Goal: Check status: Check status

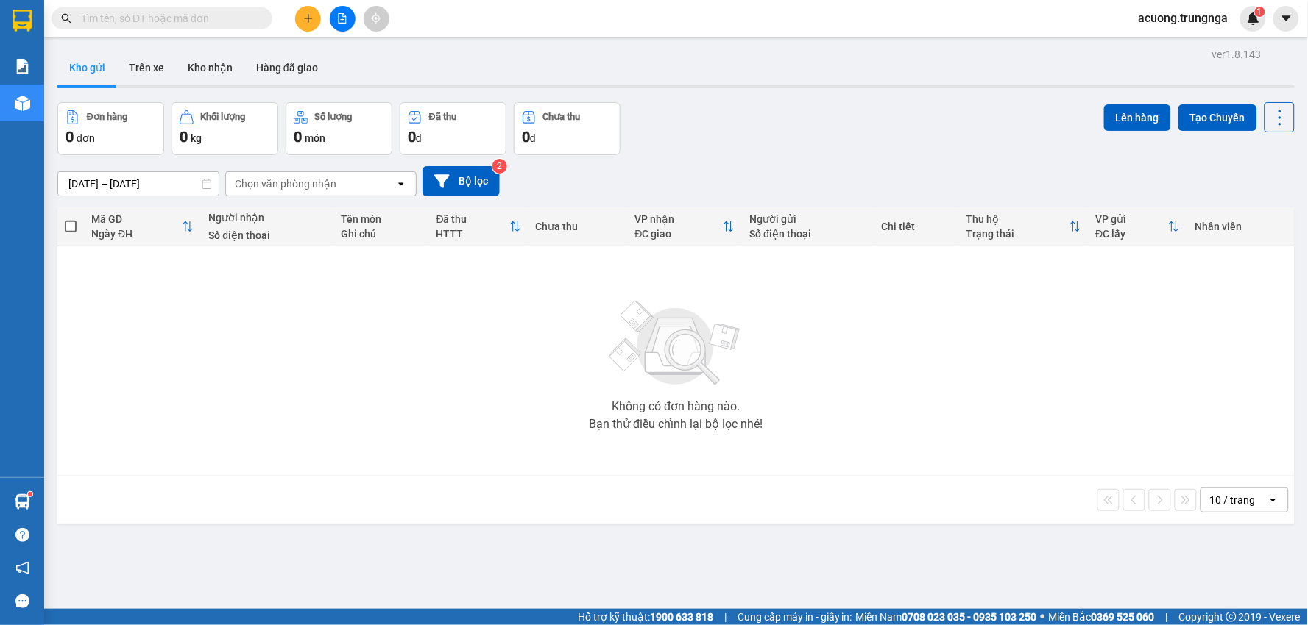
click at [830, 134] on div "Đơn hàng 0 đơn Khối lượng 0 kg Số lượng 0 món Đã thu 0 đ Chưa thu 0 đ Lên hàng …" at bounding box center [675, 128] width 1237 height 53
click at [182, 52] on button "Kho nhận" at bounding box center [210, 67] width 68 height 35
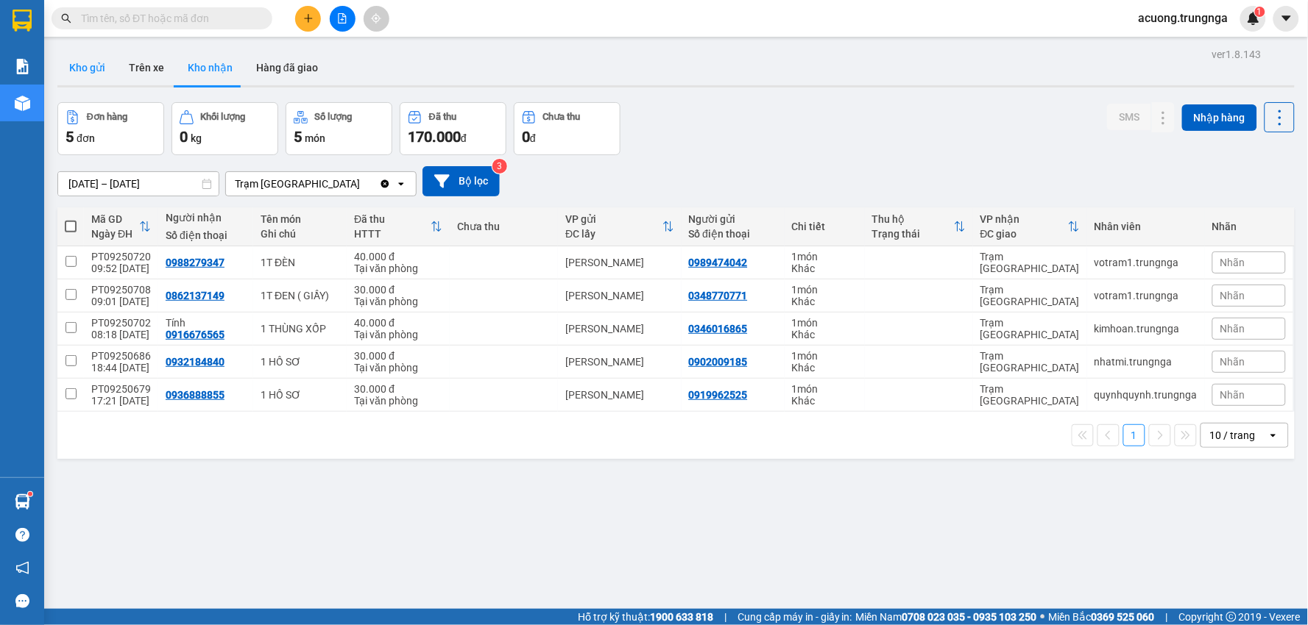
click at [99, 65] on button "Kho gửi" at bounding box center [87, 67] width 60 height 35
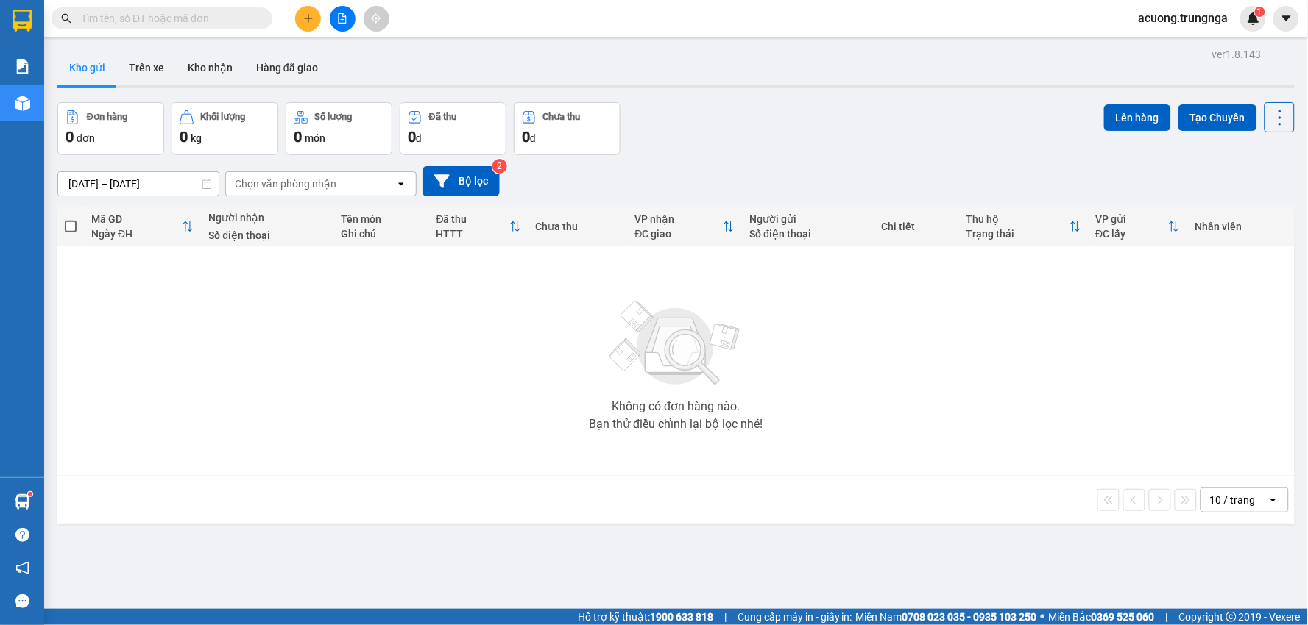
click at [840, 130] on div "Đơn hàng 0 đơn Khối lượng 0 kg Số lượng 0 món Đã thu 0 đ Chưa thu 0 đ Lên hàng …" at bounding box center [675, 128] width 1237 height 53
click at [825, 96] on div "ver 1.8.143 Kho gửi Trên xe Kho nhận Hàng đã giao Đơn hàng 0 đơn Khối lượng 0 k…" at bounding box center [676, 356] width 1249 height 625
click at [861, 407] on div "Không có đơn hàng nào. Bạn thử điều chỉnh lại bộ lọc nhé!" at bounding box center [676, 361] width 1222 height 221
click at [868, 408] on div "Không có đơn hàng nào. Bạn thử điều chỉnh lại bộ lọc nhé!" at bounding box center [676, 361] width 1222 height 221
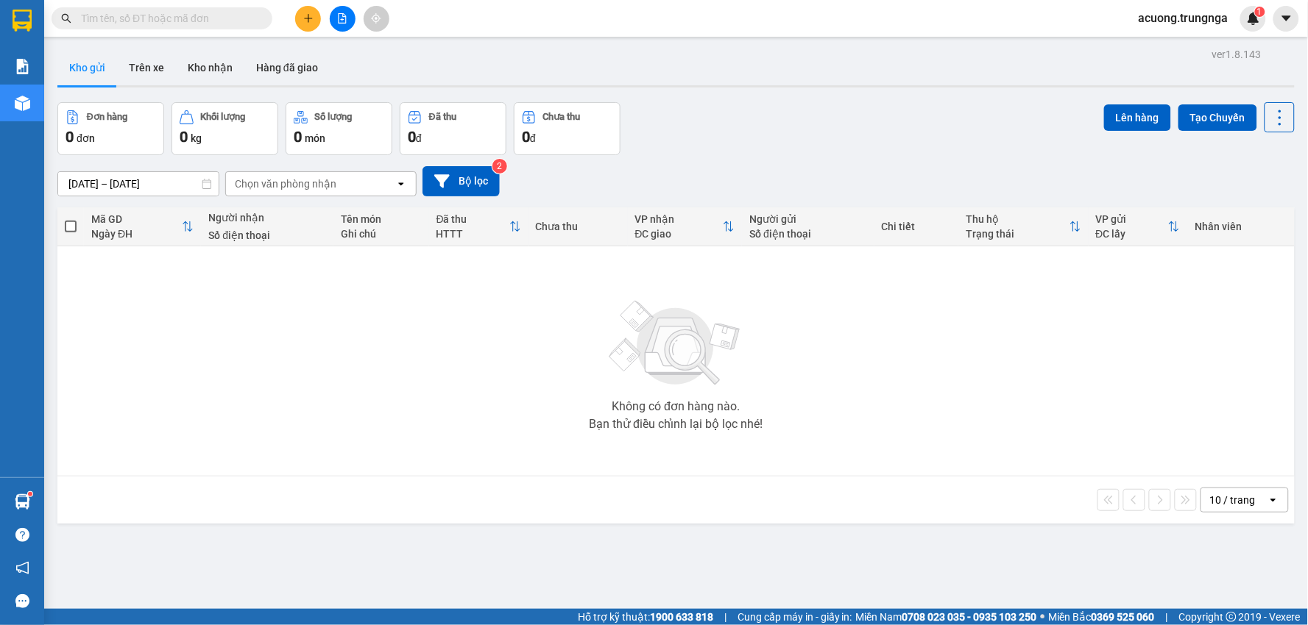
click at [868, 408] on div "Không có đơn hàng nào. Bạn thử điều chỉnh lại bộ lọc nhé!" at bounding box center [676, 361] width 1222 height 221
click at [869, 408] on div "Không có đơn hàng nào. Bạn thử điều chỉnh lại bộ lọc nhé!" at bounding box center [676, 361] width 1222 height 221
click at [189, 74] on button "Kho nhận" at bounding box center [210, 67] width 68 height 35
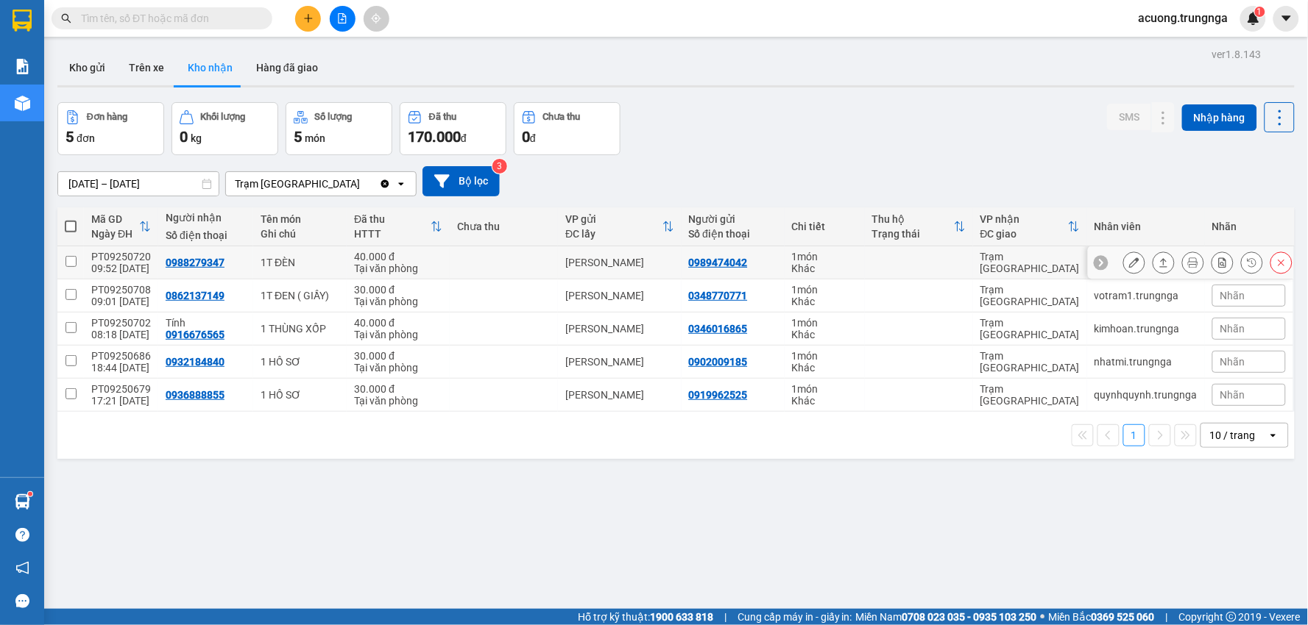
click at [1158, 260] on icon at bounding box center [1163, 263] width 10 height 10
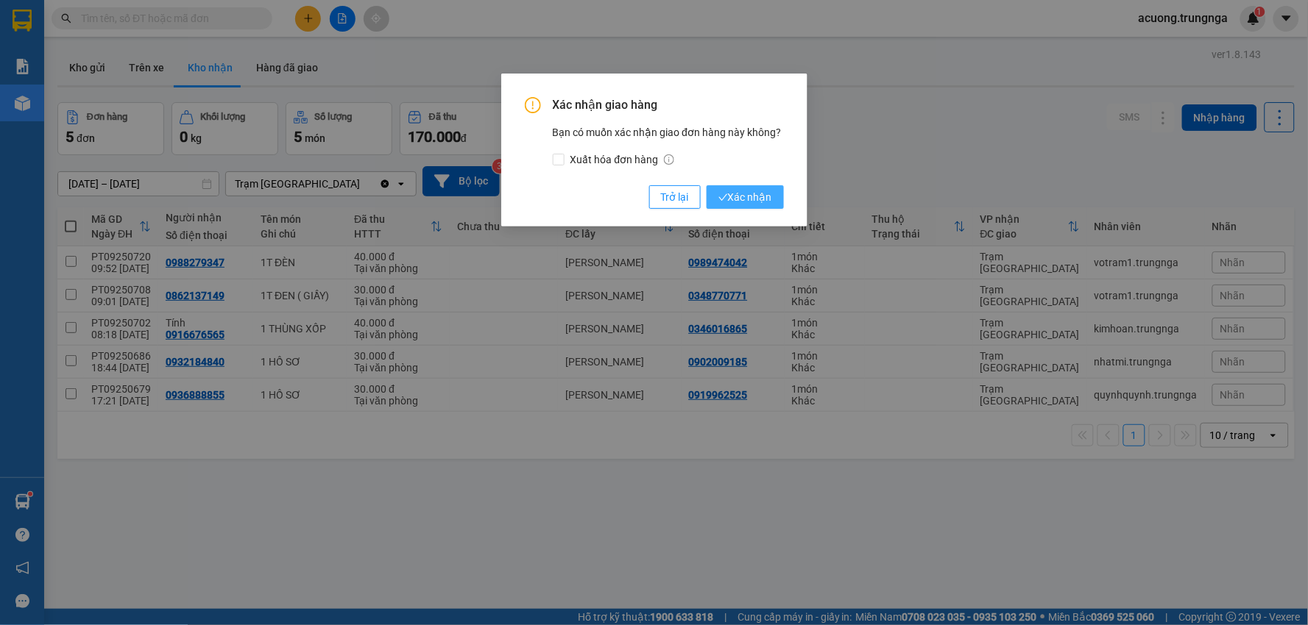
click at [754, 195] on span "Xác nhận" at bounding box center [745, 197] width 54 height 16
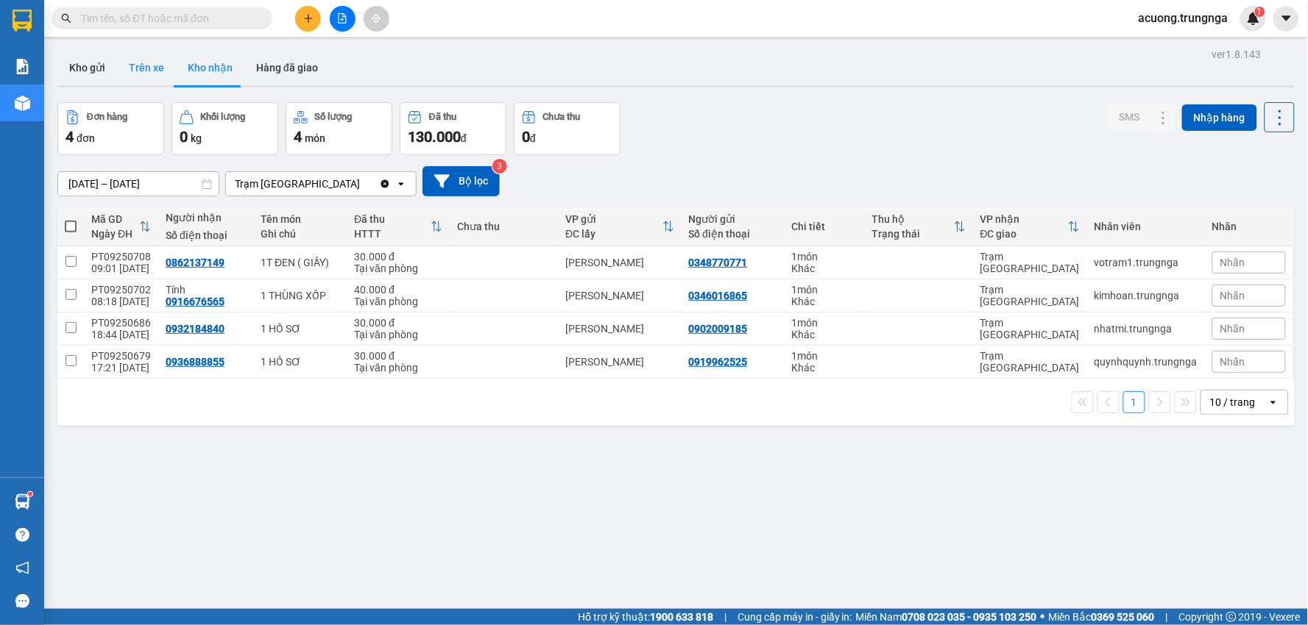
click at [155, 62] on button "Trên xe" at bounding box center [146, 67] width 59 height 35
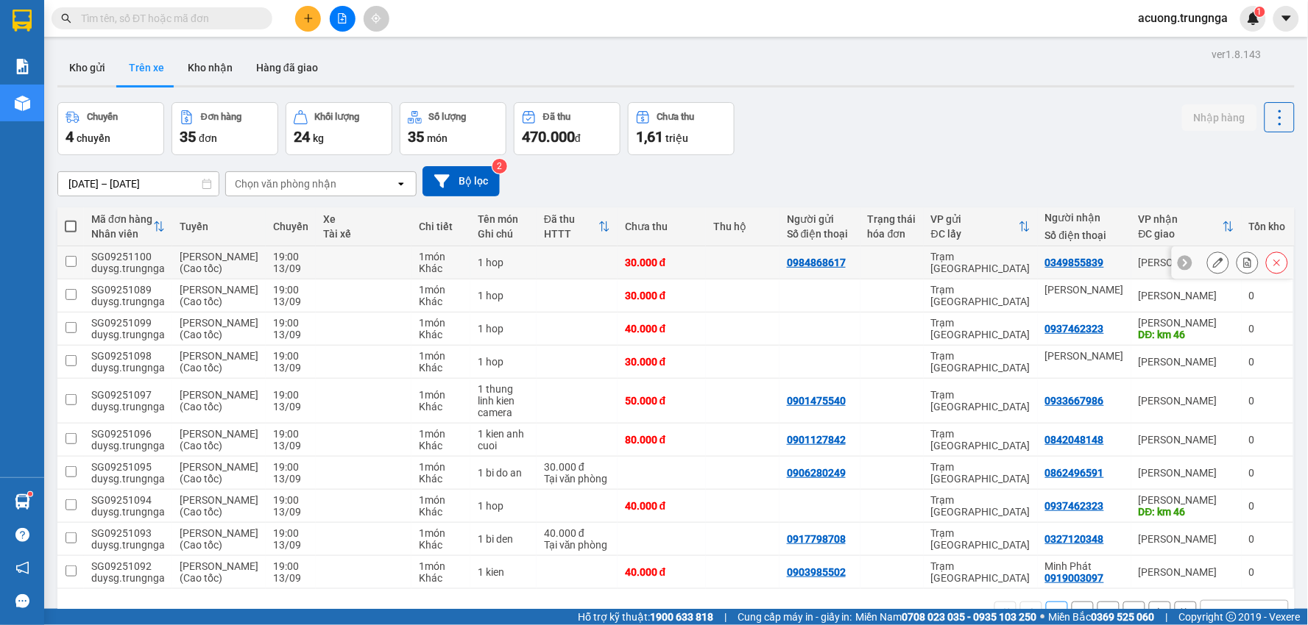
click at [1244, 267] on icon at bounding box center [1248, 263] width 8 height 10
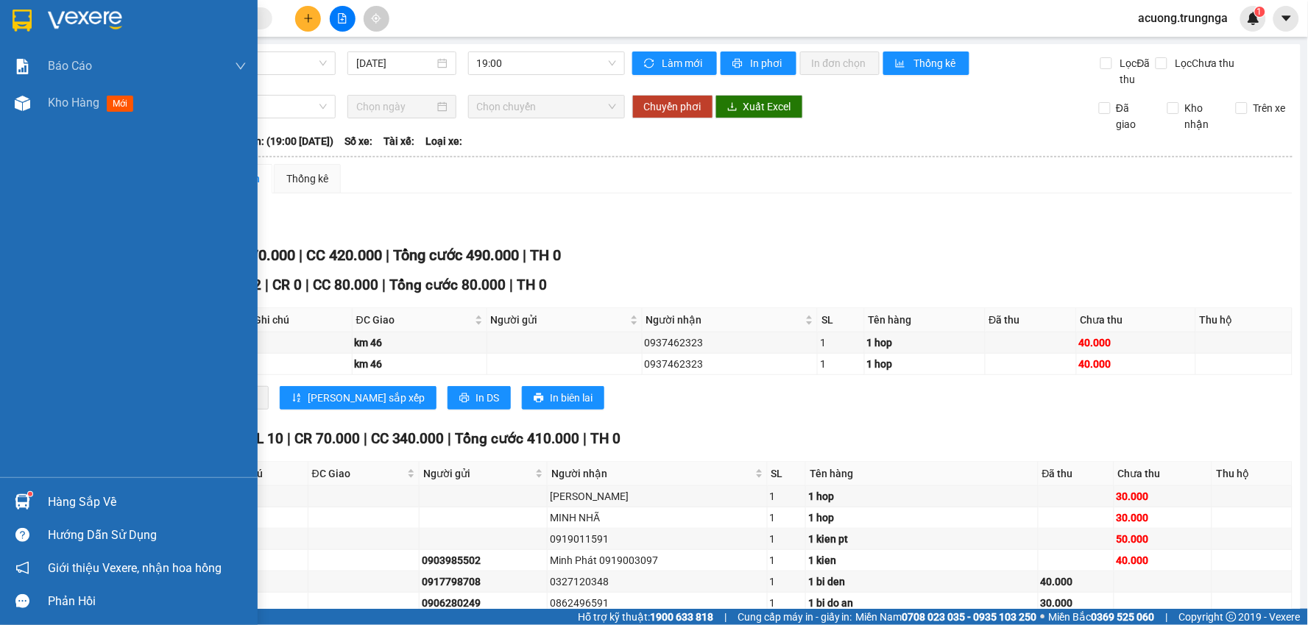
click at [63, 102] on span "Kho hàng" at bounding box center [74, 103] width 52 height 14
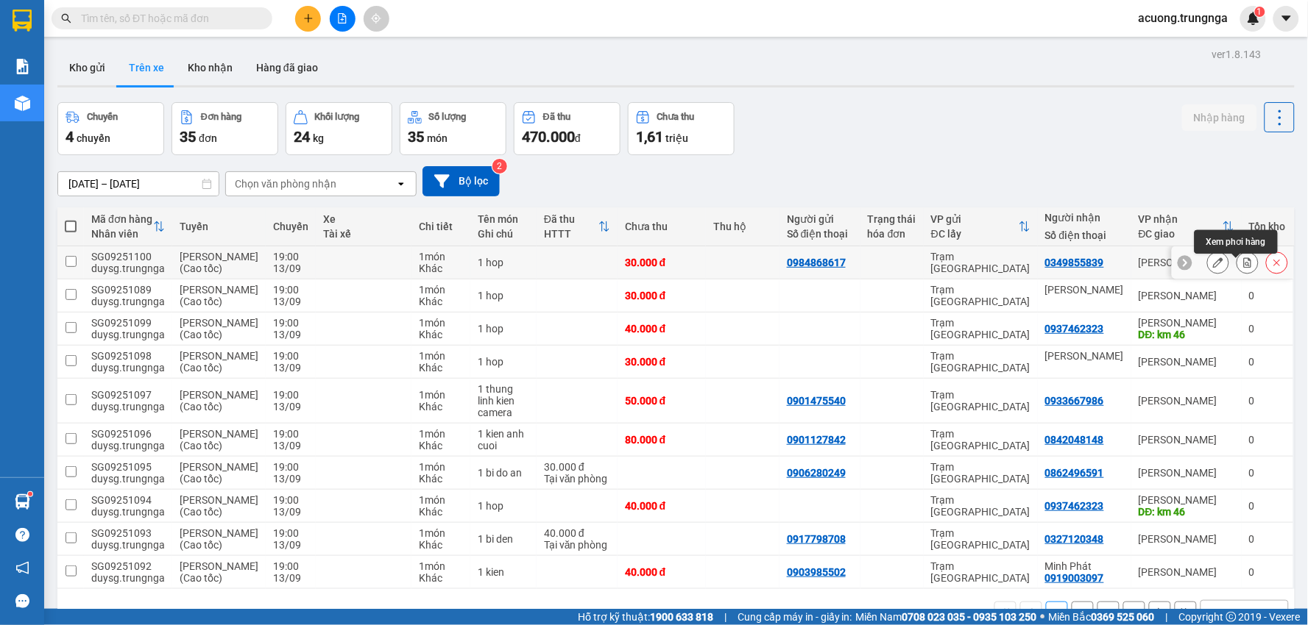
click at [1242, 268] on icon at bounding box center [1247, 263] width 10 height 10
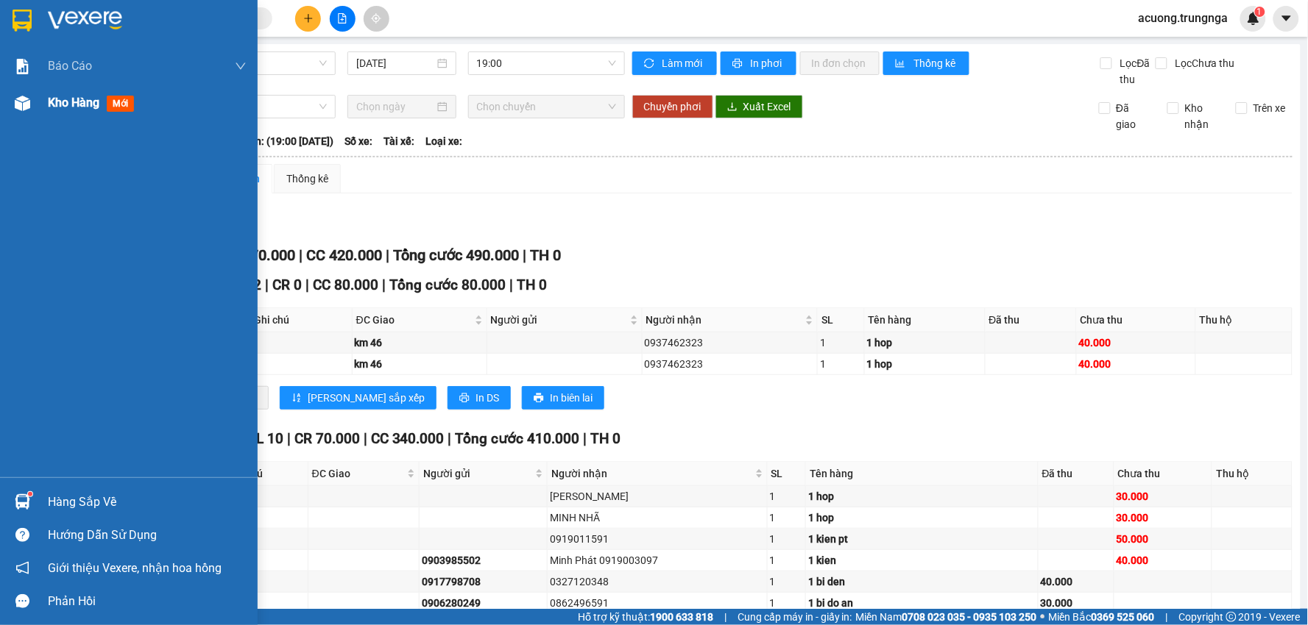
click at [21, 110] on img at bounding box center [22, 103] width 15 height 15
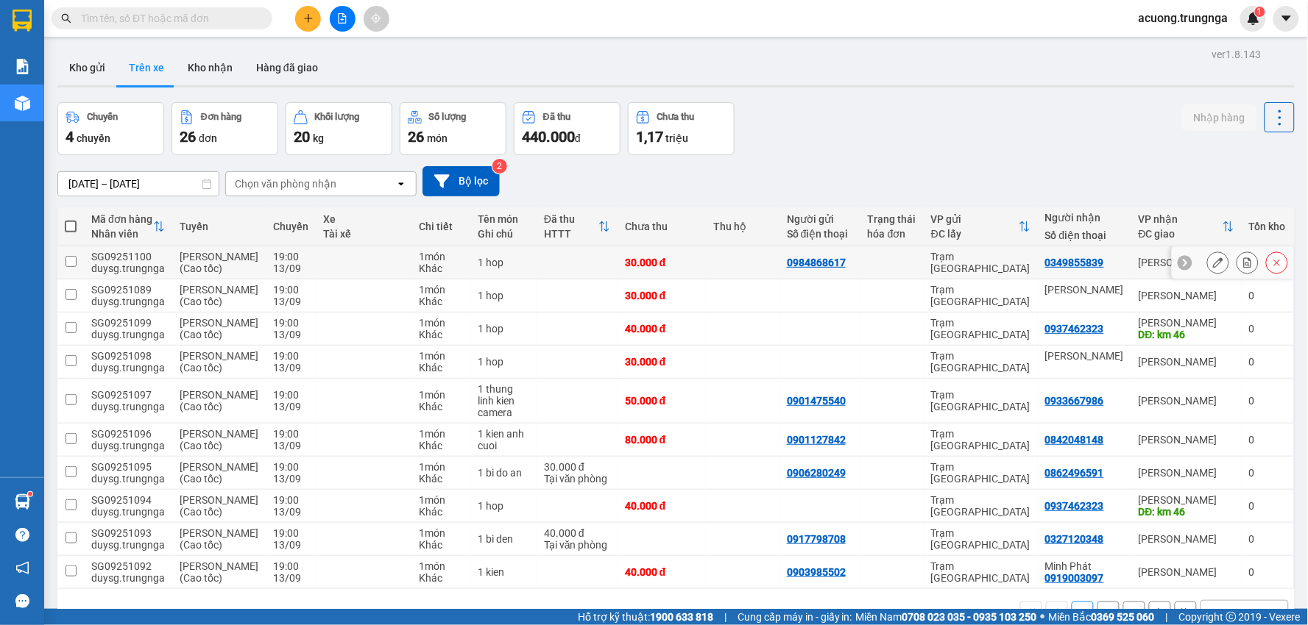
click at [1244, 266] on icon at bounding box center [1248, 263] width 8 height 10
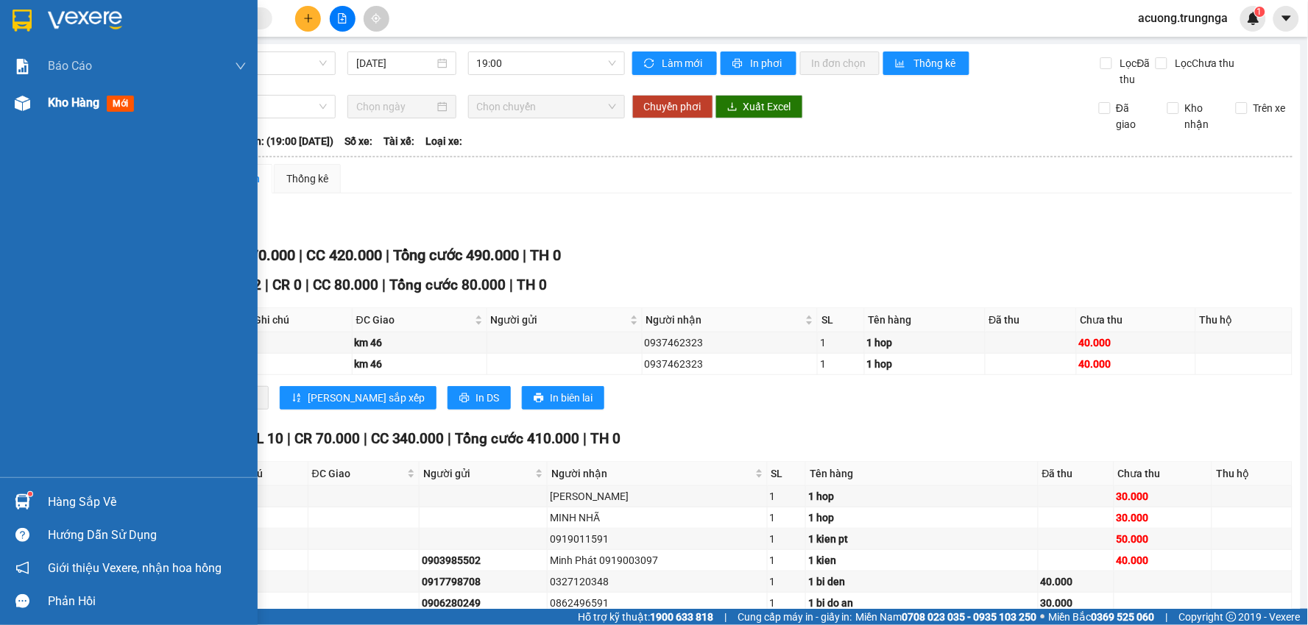
click at [17, 104] on img at bounding box center [22, 103] width 15 height 15
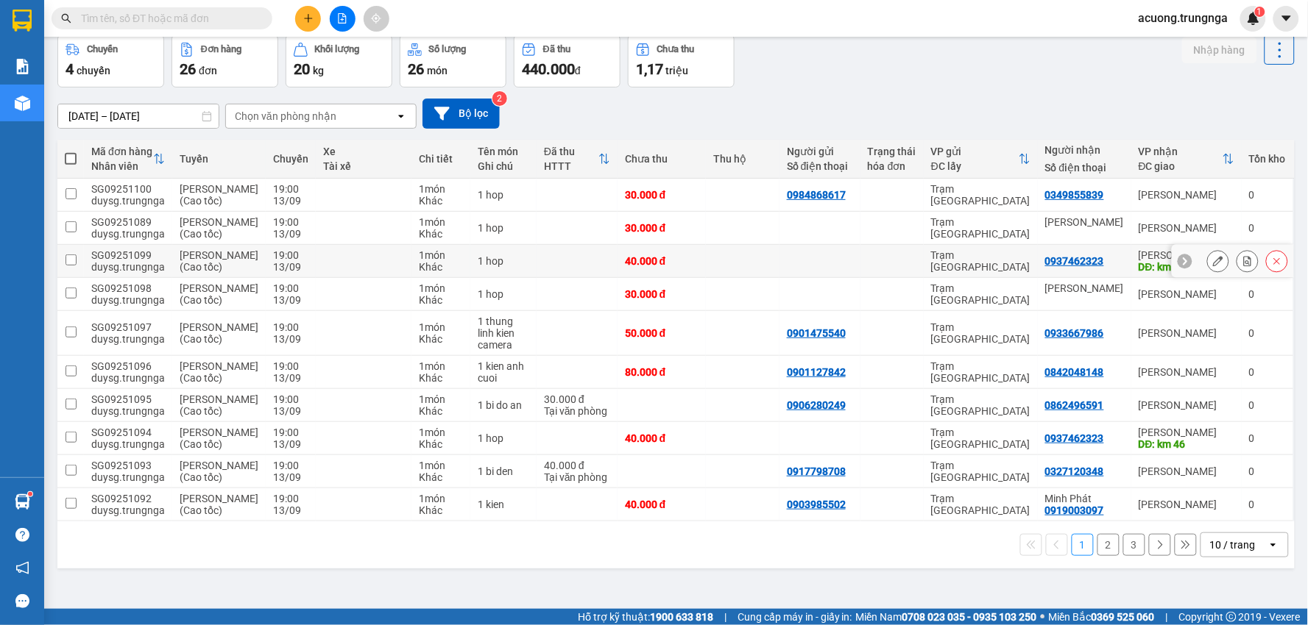
scroll to position [148, 0]
click at [1097, 556] on button "2" at bounding box center [1108, 545] width 22 height 22
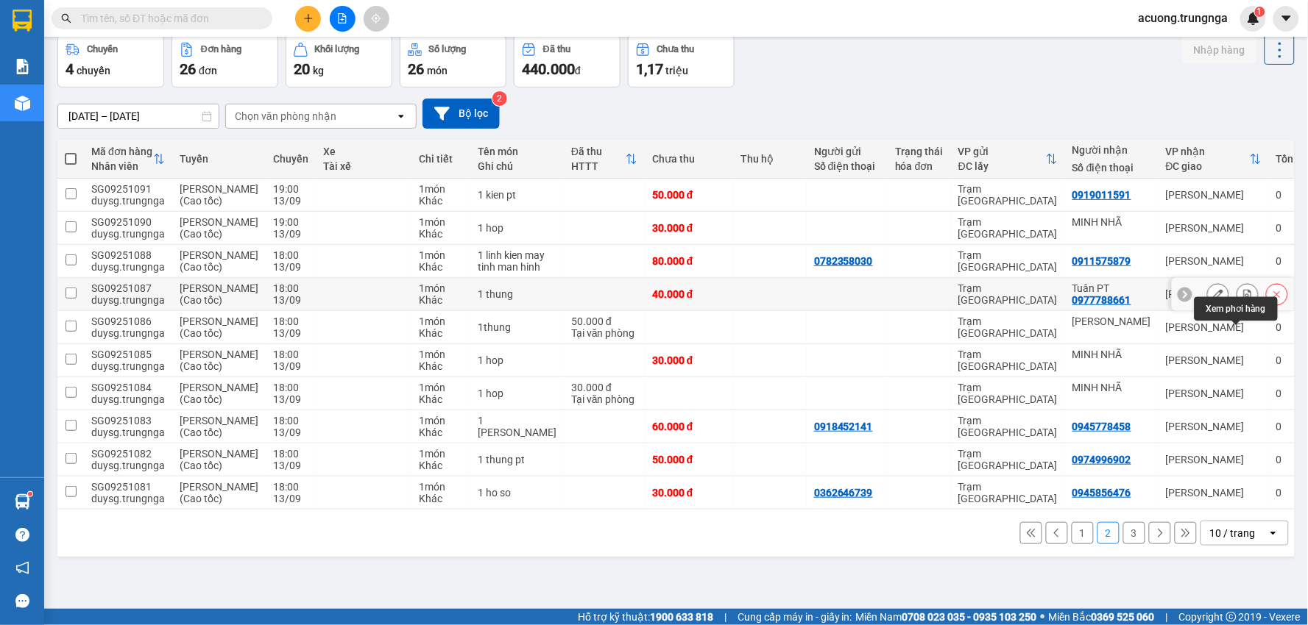
click at [1241, 282] on button at bounding box center [1247, 295] width 21 height 26
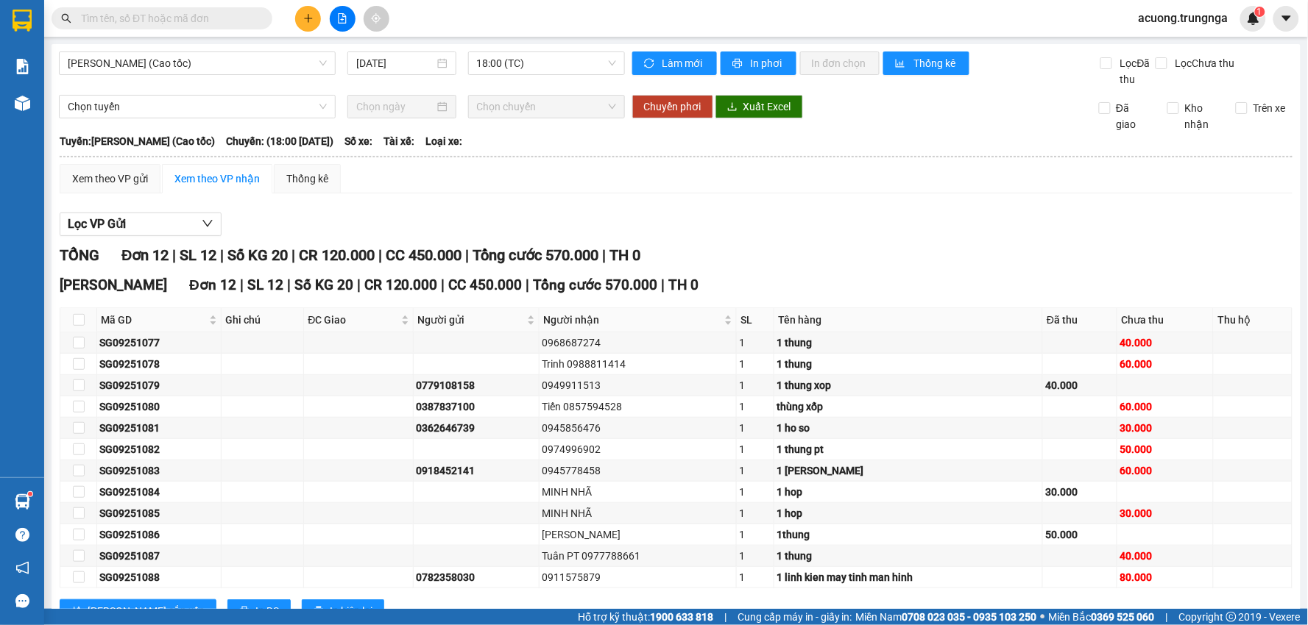
click at [49, 104] on main "[PERSON_NAME] - [PERSON_NAME] (Cao tốc) [DATE] 18:00 (TC) Làm mới In phơi In đơ…" at bounding box center [654, 304] width 1308 height 609
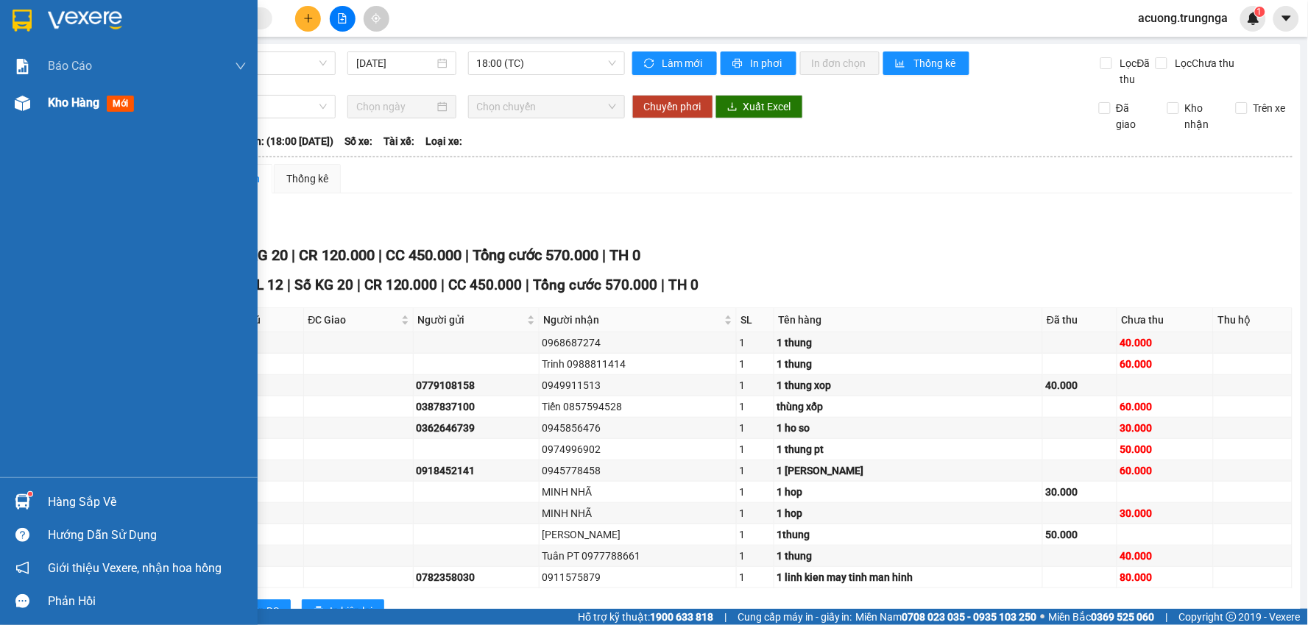
click at [40, 104] on div "Kho hàng mới" at bounding box center [129, 103] width 258 height 37
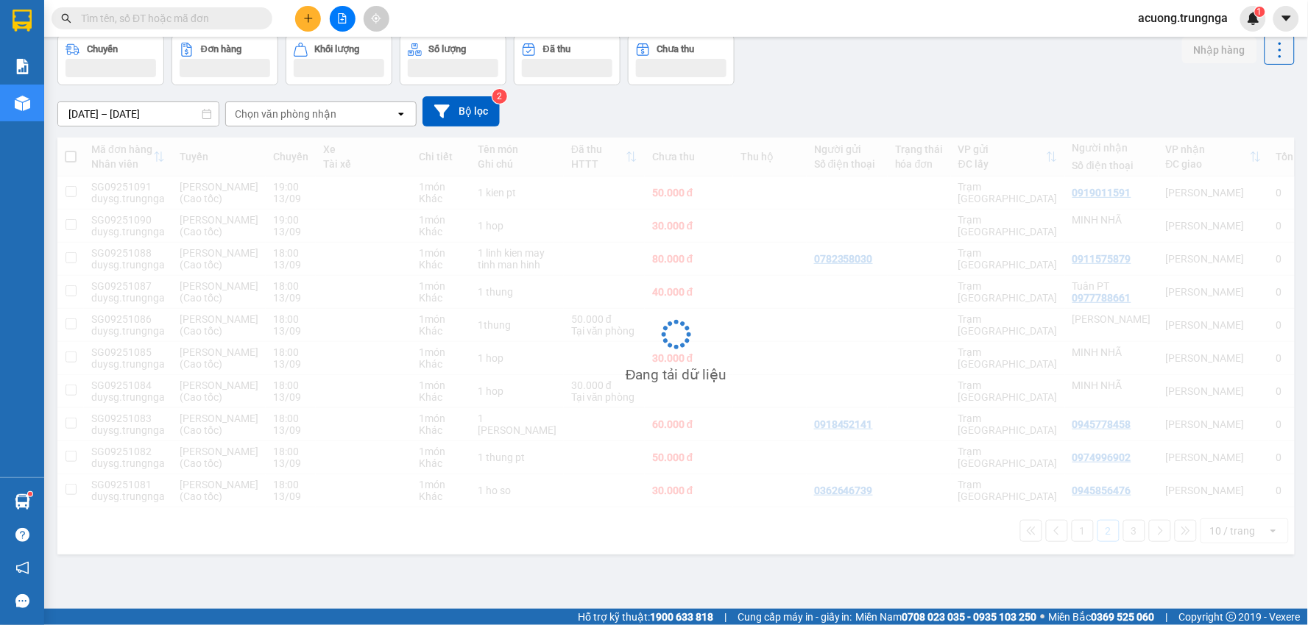
scroll to position [145, 0]
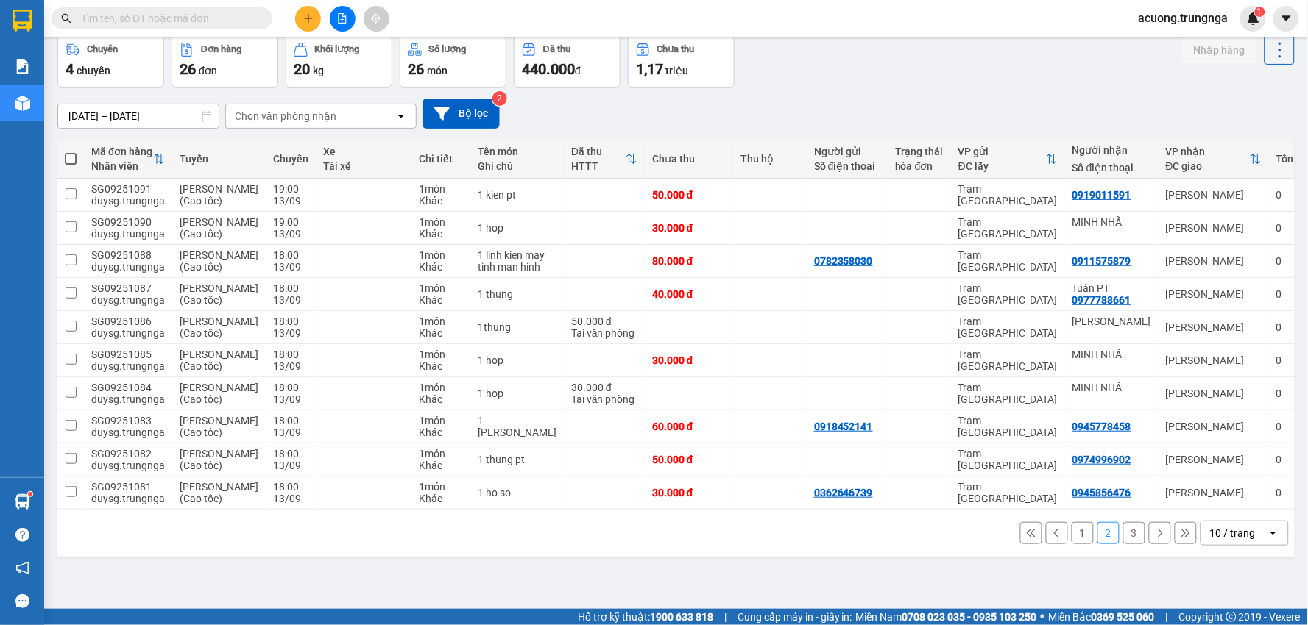
click at [1123, 544] on button "3" at bounding box center [1134, 533] width 22 height 22
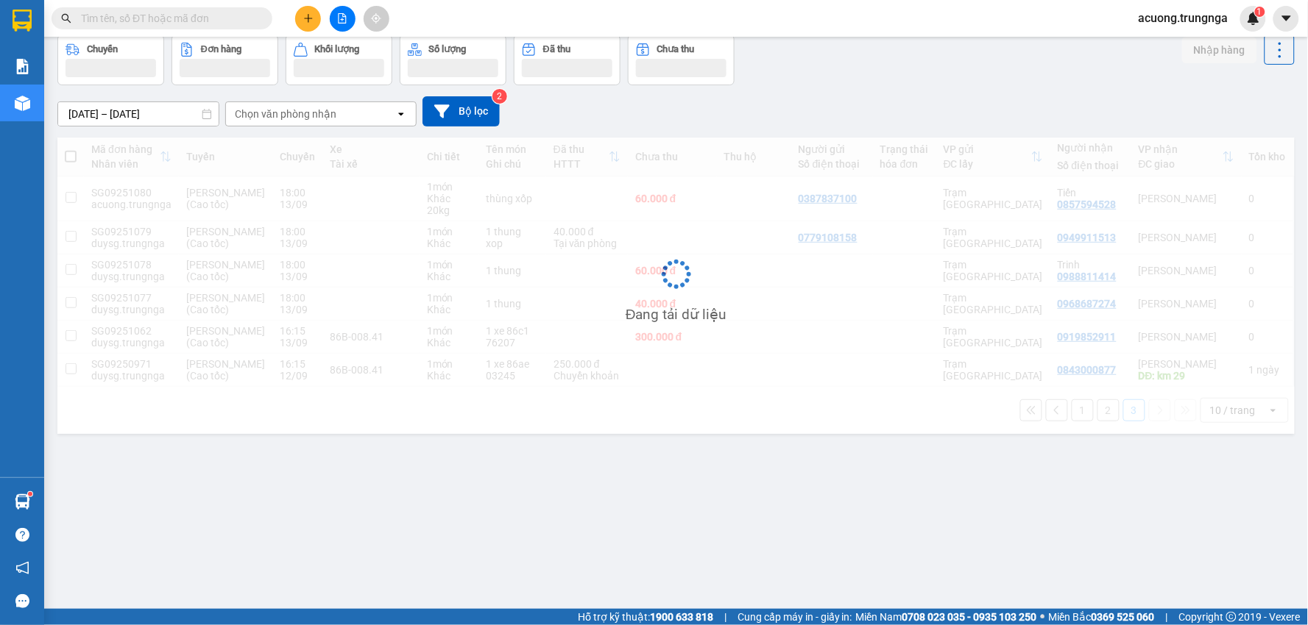
scroll to position [68, 0]
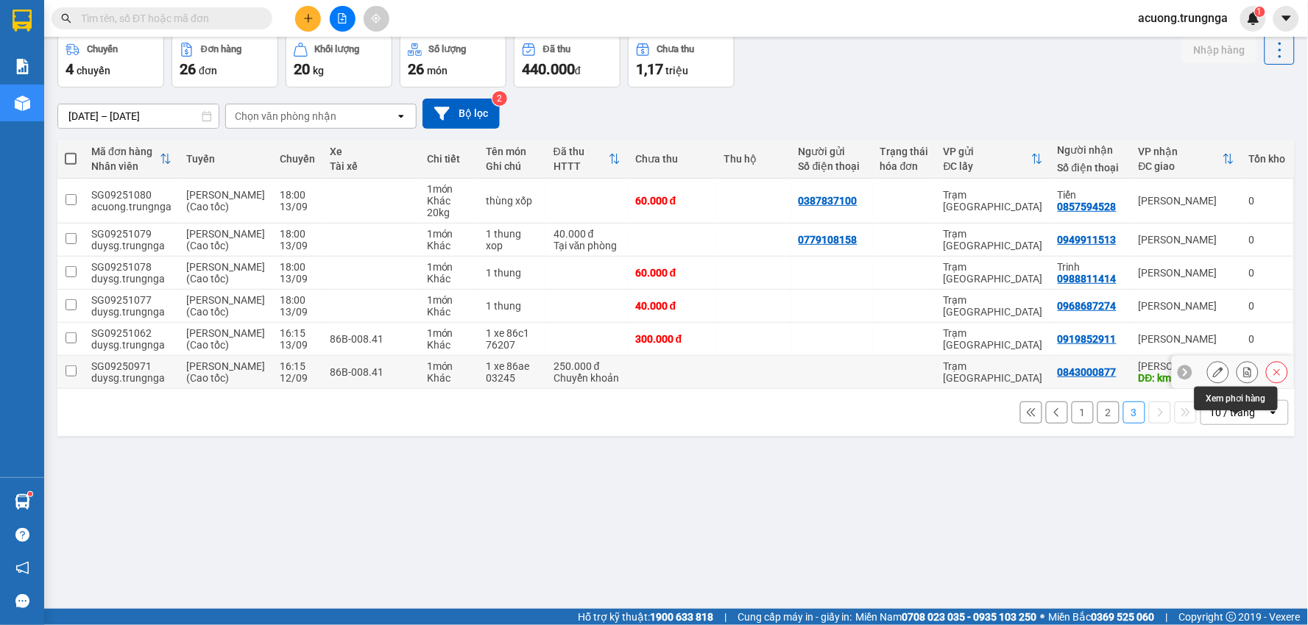
click at [1242, 377] on icon at bounding box center [1247, 372] width 10 height 10
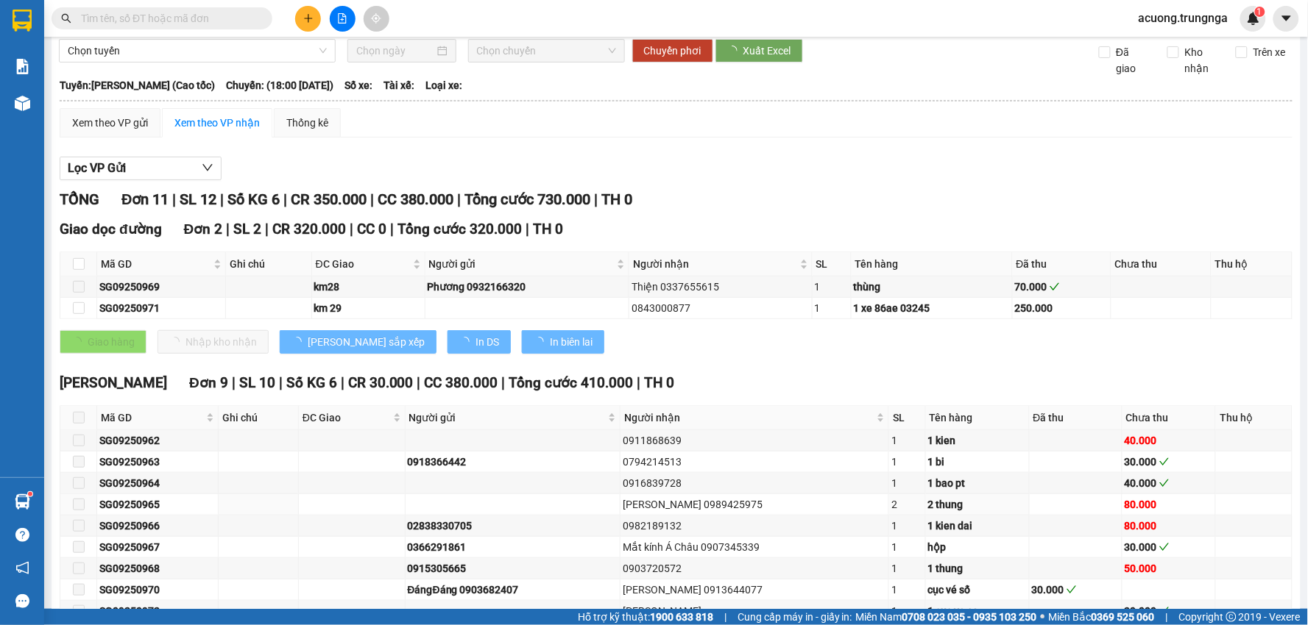
type input "[DATE]"
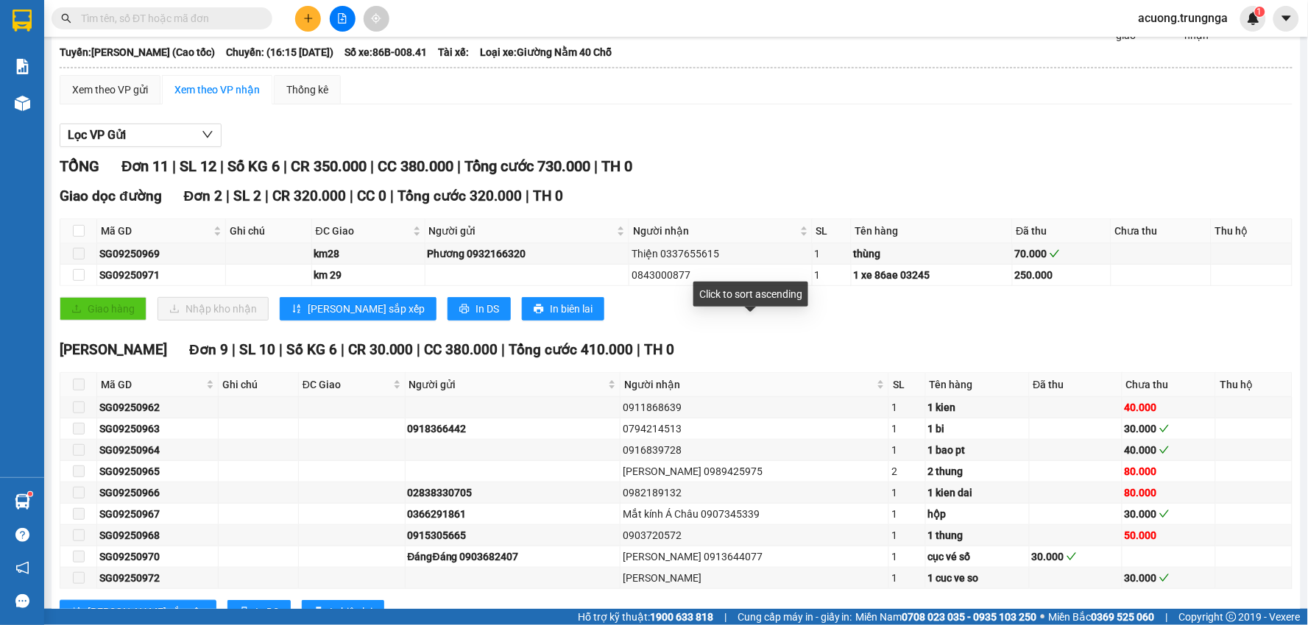
scroll to position [64, 0]
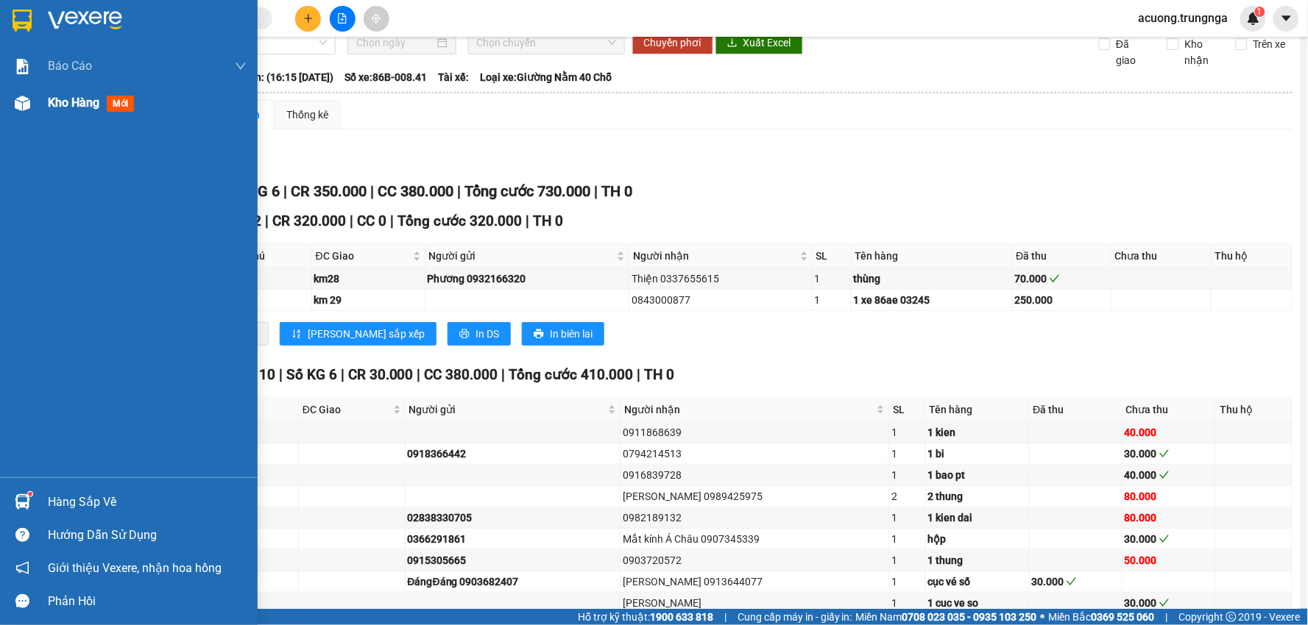
click at [30, 100] on div at bounding box center [23, 104] width 26 height 26
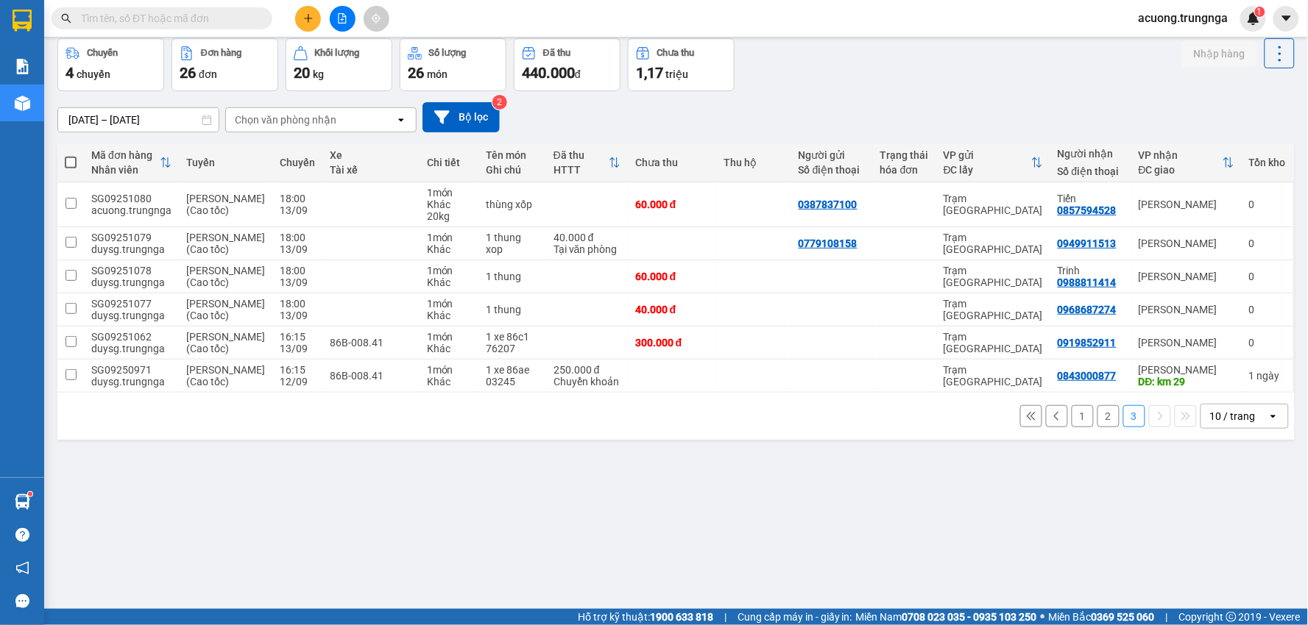
click at [1099, 428] on button "2" at bounding box center [1108, 416] width 22 height 22
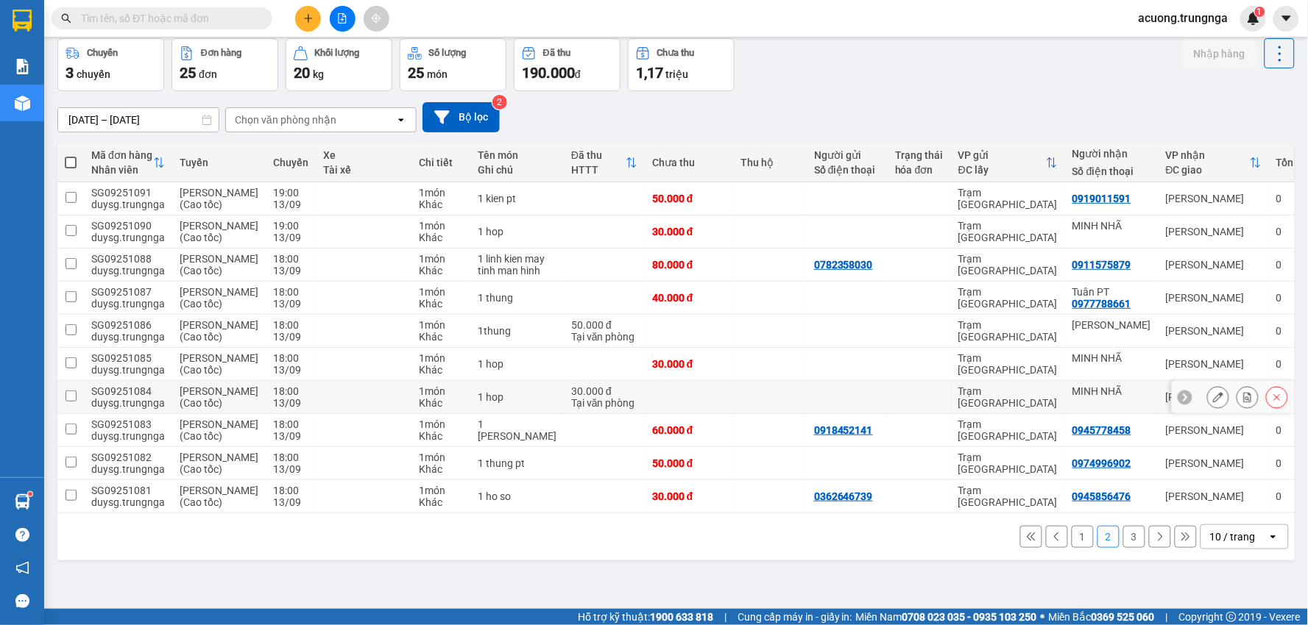
scroll to position [148, 0]
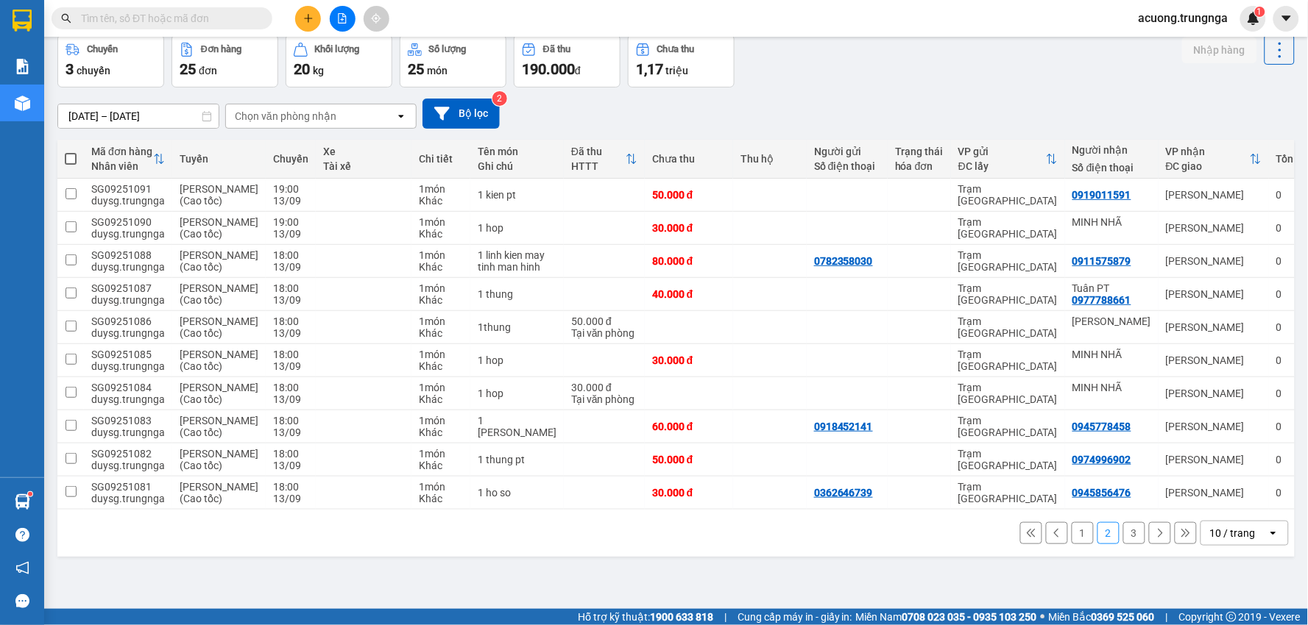
click at [1071, 544] on button "1" at bounding box center [1082, 533] width 22 height 22
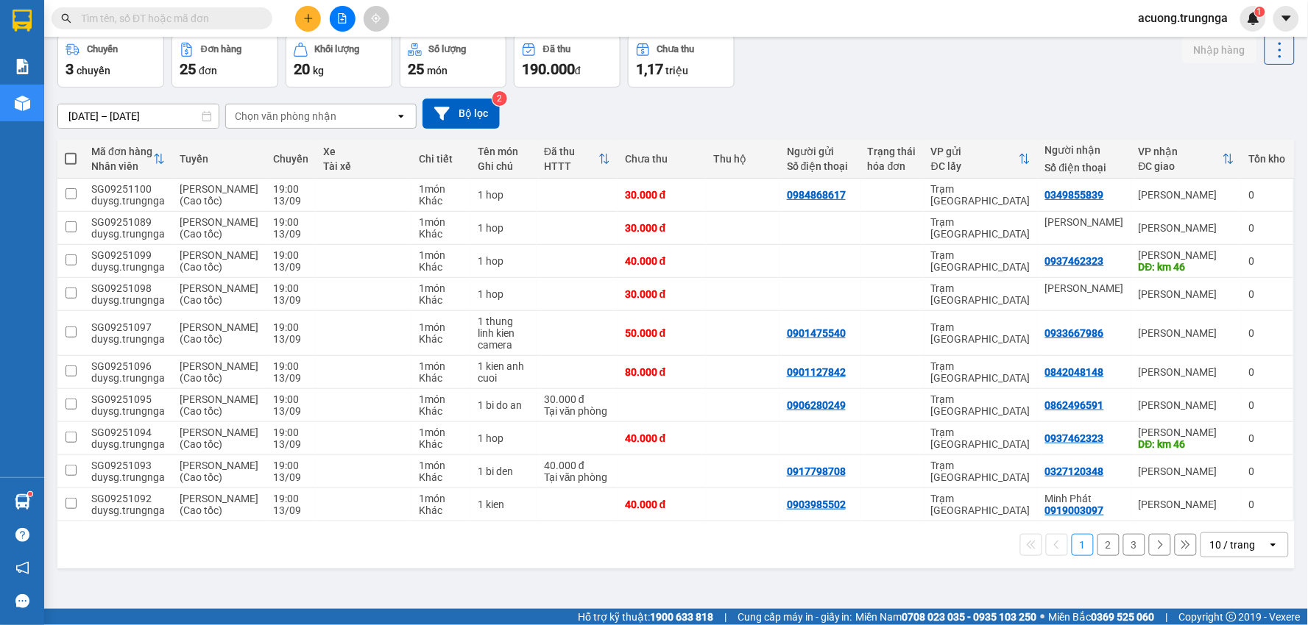
click at [1099, 556] on button "2" at bounding box center [1108, 545] width 22 height 22
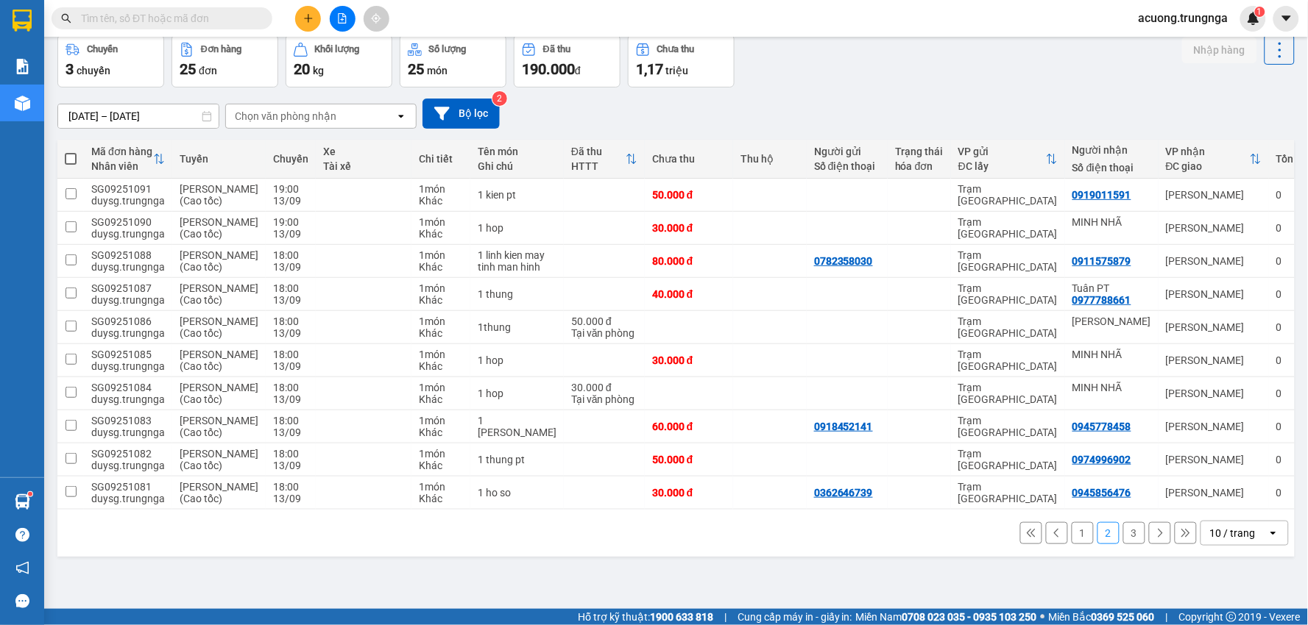
click at [1123, 544] on button "3" at bounding box center [1134, 533] width 22 height 22
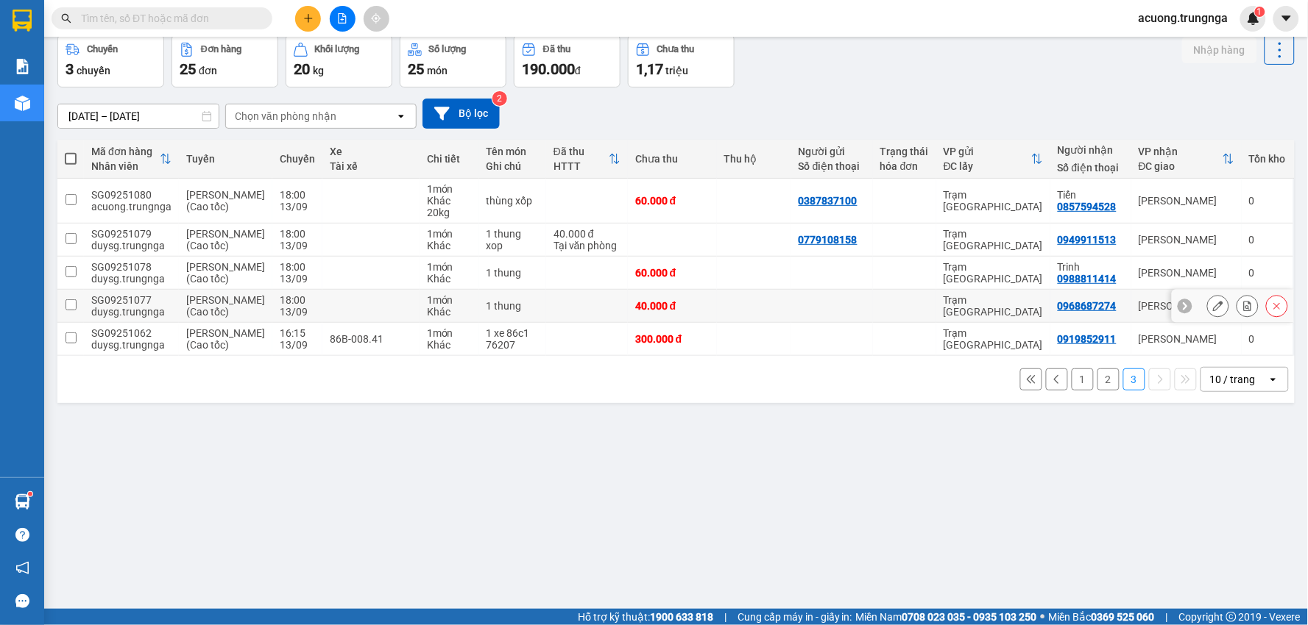
scroll to position [0, 0]
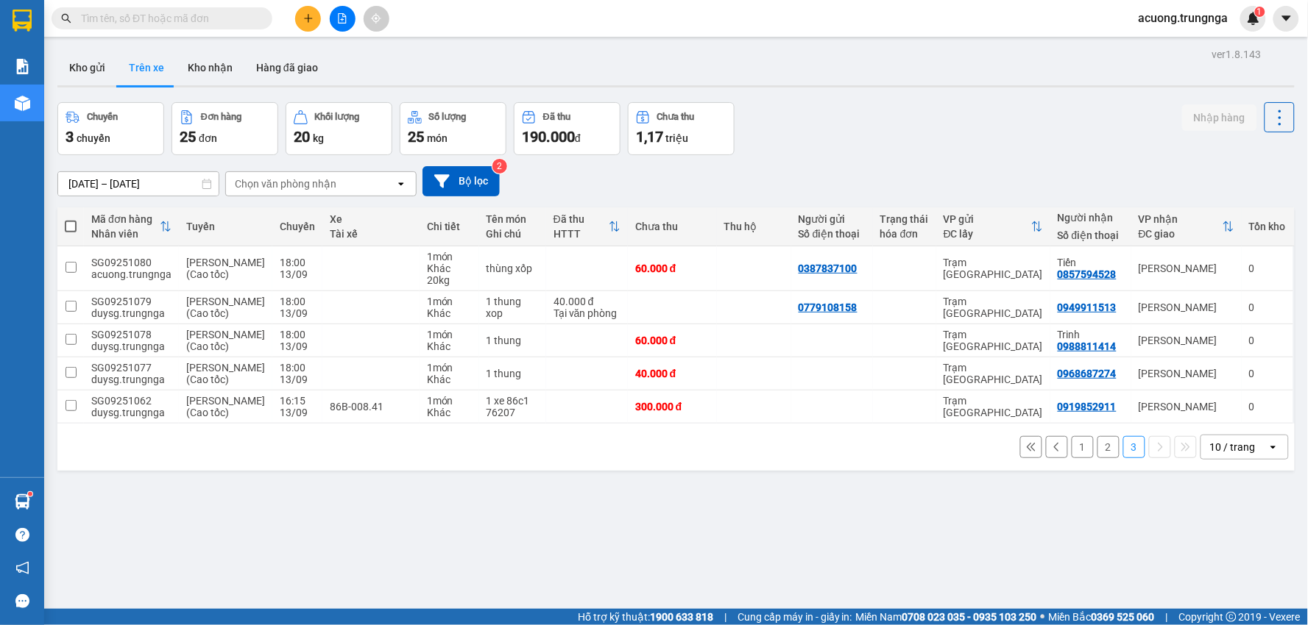
click at [1071, 458] on button "1" at bounding box center [1082, 447] width 22 height 22
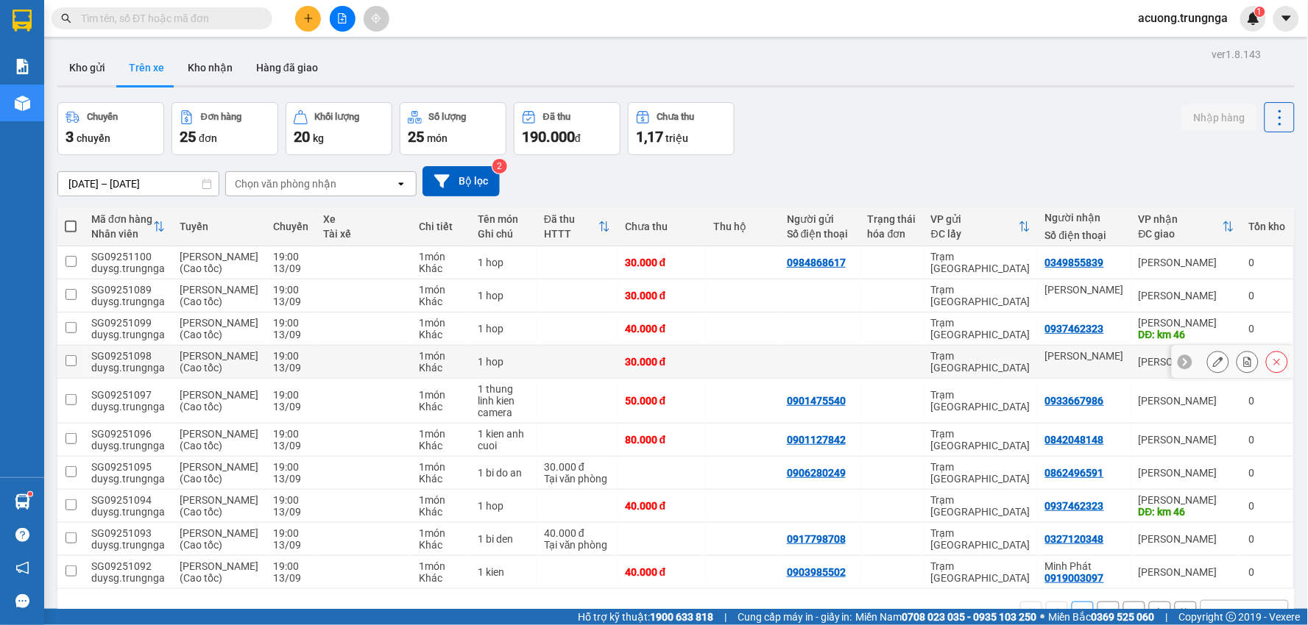
scroll to position [82, 0]
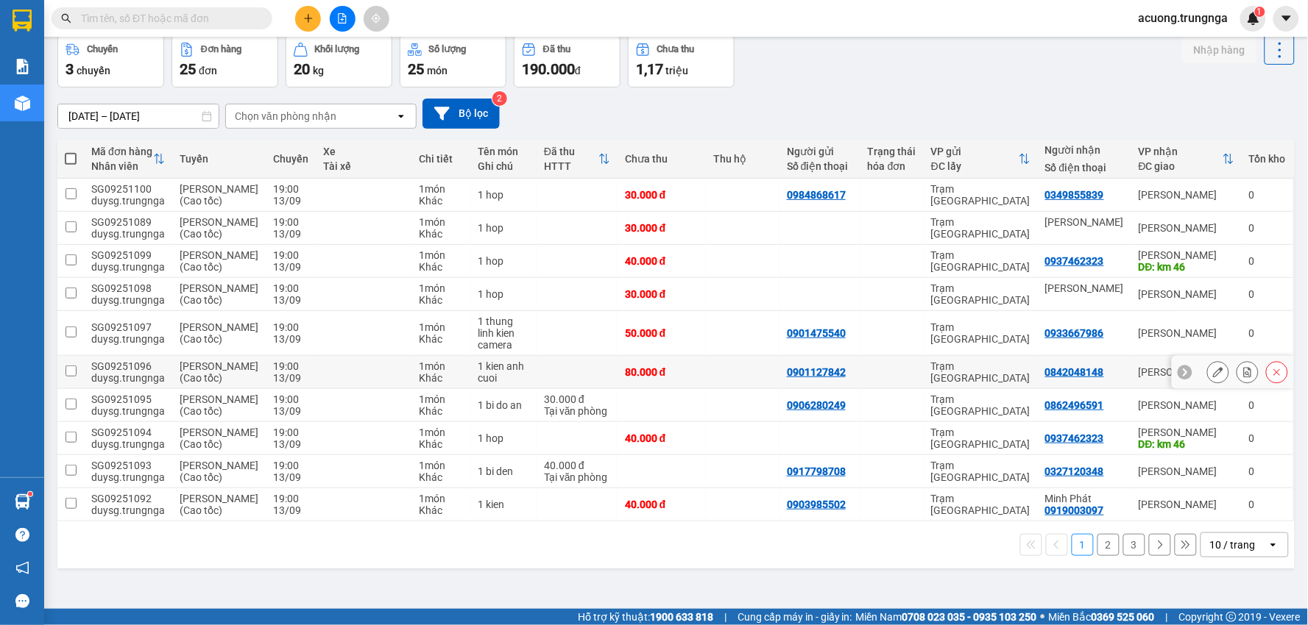
click at [1171, 389] on div at bounding box center [1232, 372] width 122 height 33
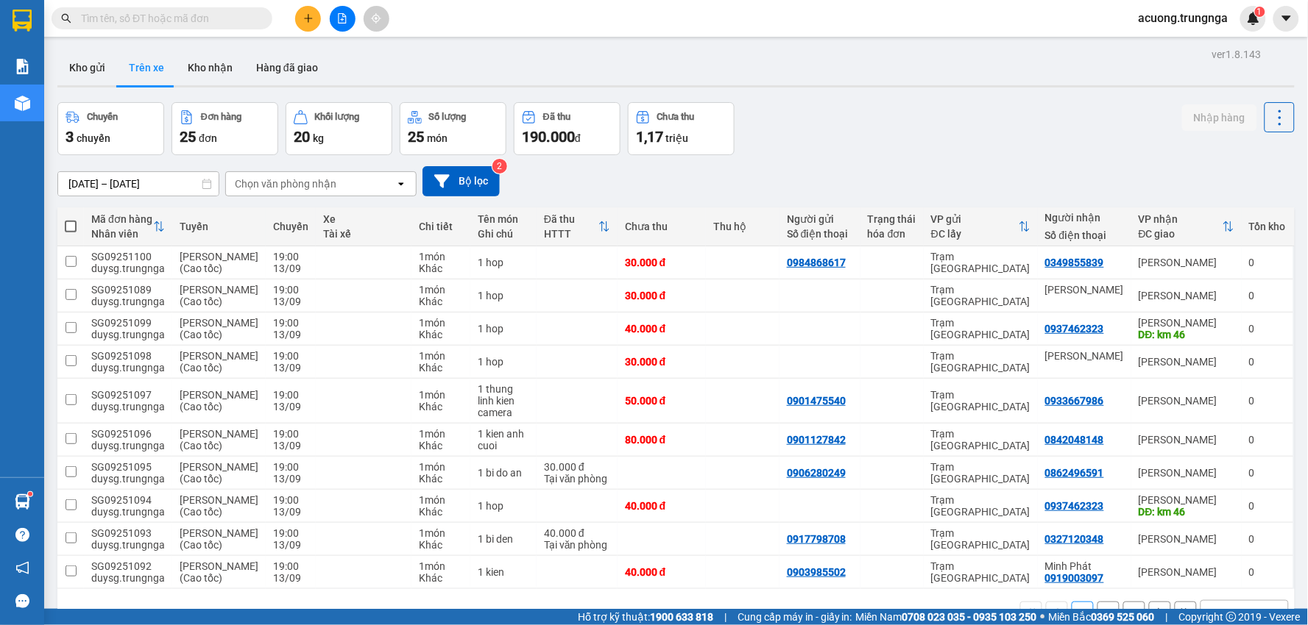
click at [904, 104] on div "Chuyến 3 chuyến Đơn hàng 25 đơn Khối lượng 20 kg Số lượng 25 món Đã thu 190.000…" at bounding box center [675, 128] width 1237 height 53
click at [89, 67] on button "Kho gửi" at bounding box center [87, 67] width 60 height 35
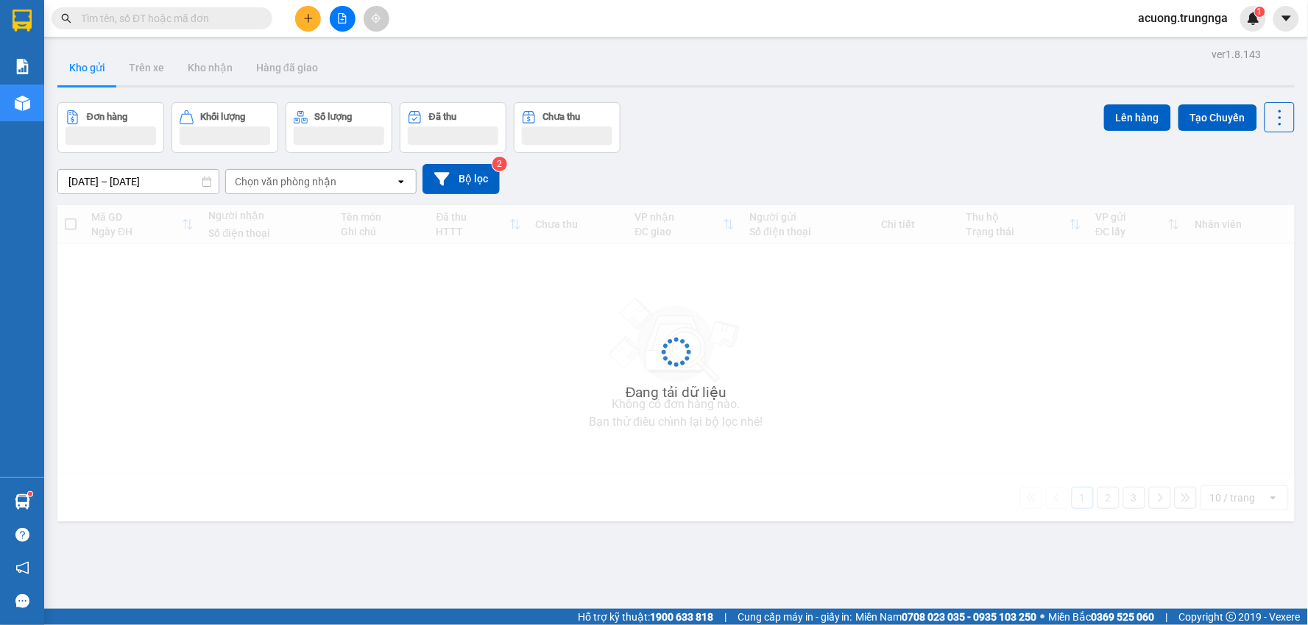
click at [880, 118] on div "Đơn hàng Khối lượng Số lượng Đã thu Chưa thu Lên hàng Tạo Chuyến" at bounding box center [675, 127] width 1237 height 51
